Goal: Book appointment/travel/reservation

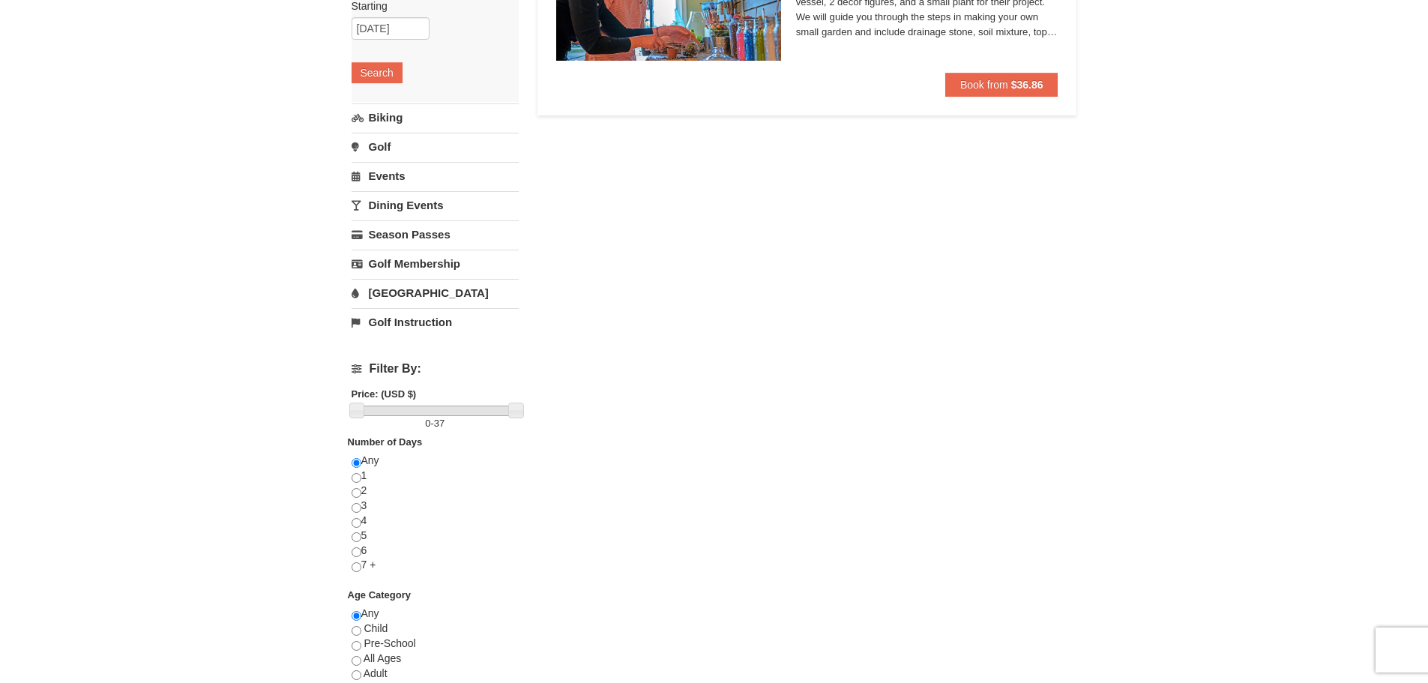
scroll to position [225, 0]
click at [367, 205] on link "Dining Events" at bounding box center [435, 204] width 167 height 28
click at [385, 186] on button "Search" at bounding box center [377, 188] width 51 height 21
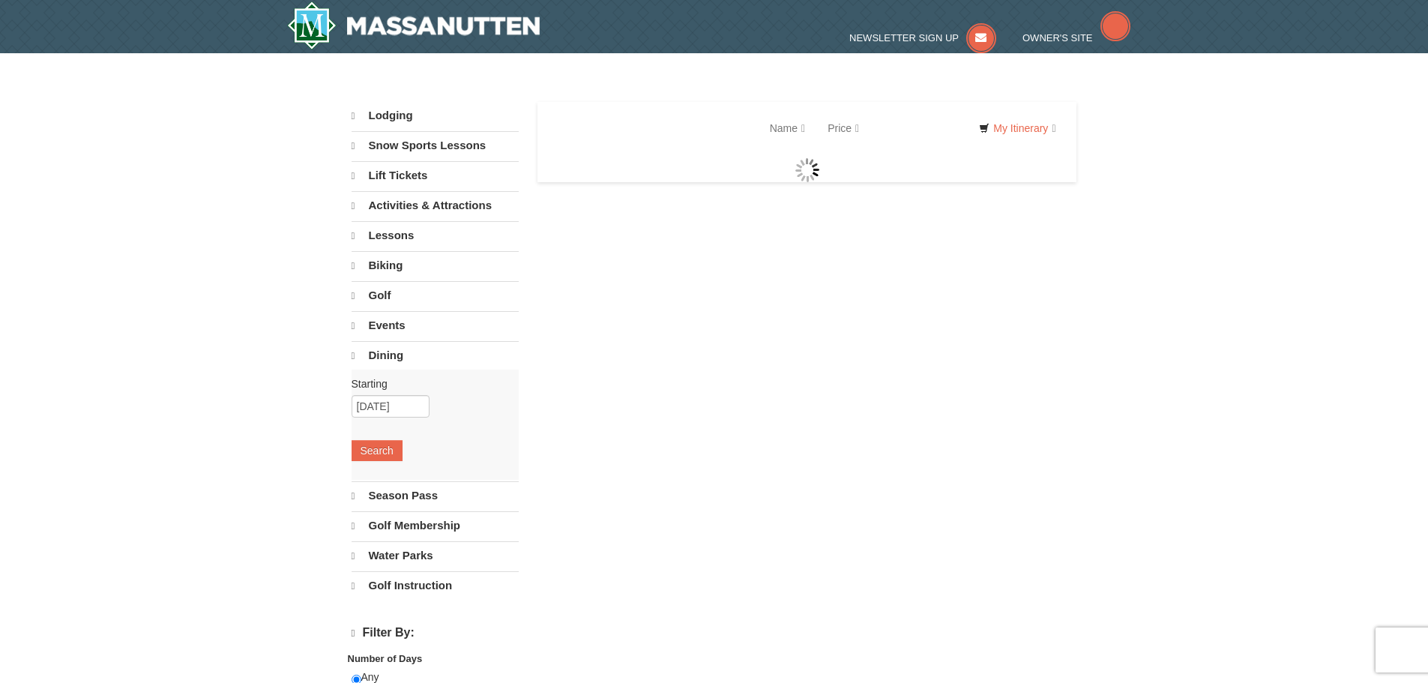
select select "10"
